Goal: Find specific page/section: Find specific page/section

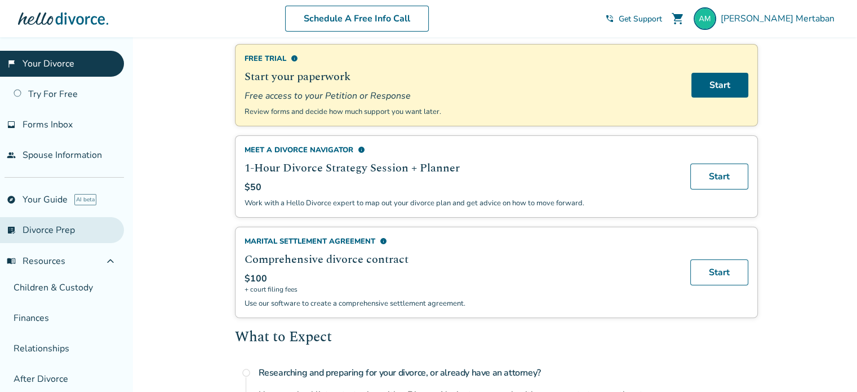
scroll to position [86, 0]
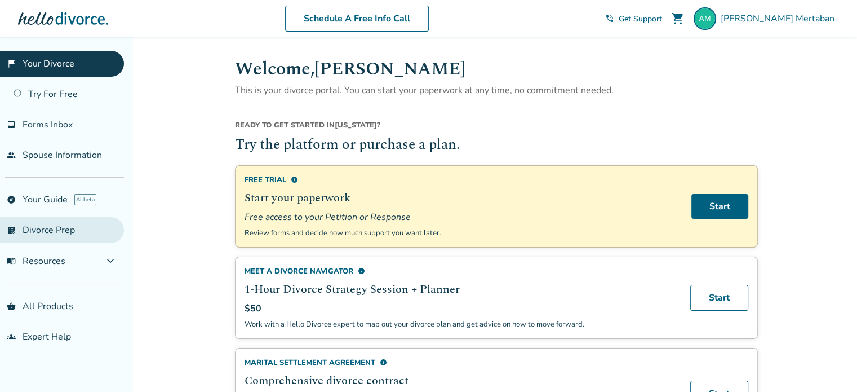
click at [83, 223] on link "list_alt_check Divorce Prep" at bounding box center [62, 230] width 124 height 26
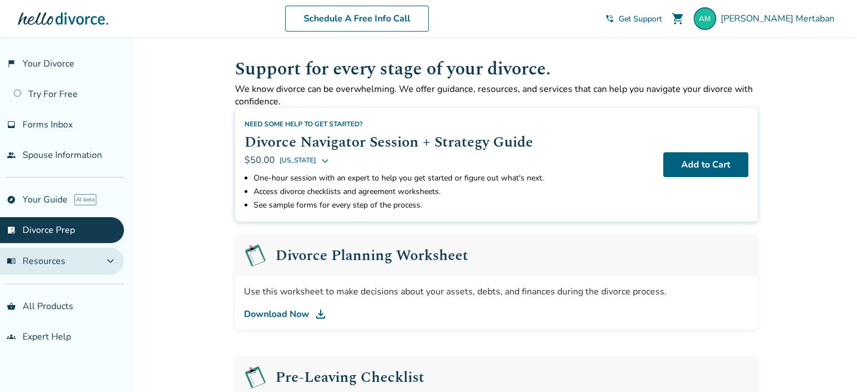
click at [69, 255] on button "menu_book Resources expand_more" at bounding box center [62, 260] width 124 height 27
